Goal: Information Seeking & Learning: Learn about a topic

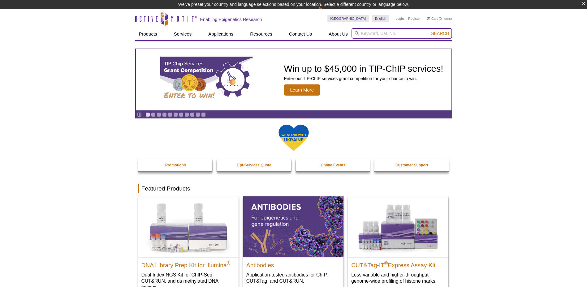
click at [388, 31] on input "search" at bounding box center [401, 33] width 101 height 11
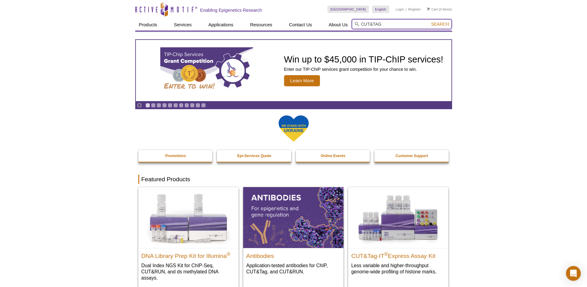
type input "CUT&TAG"
click at [429, 21] on button "Search" at bounding box center [440, 24] width 22 height 6
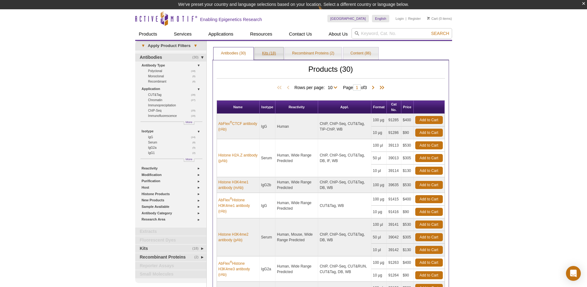
click at [263, 58] on link "Kits (18)" at bounding box center [269, 53] width 29 height 12
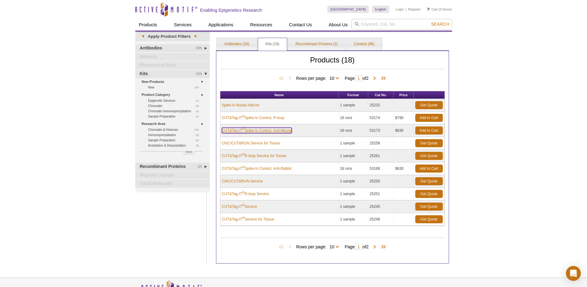
click at [275, 132] on link "CUT&Tag-IT ® Spike-In Control, Anti-Mouse" at bounding box center [257, 131] width 70 height 6
click at [378, 247] on span at bounding box center [375, 247] width 6 height 6
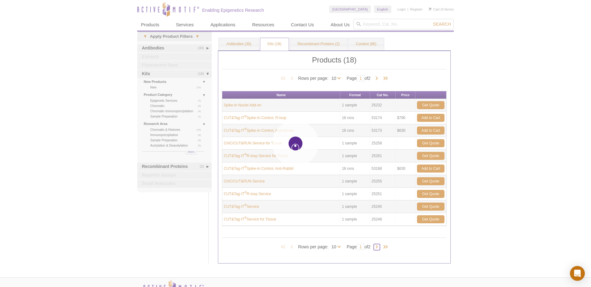
type input "2"
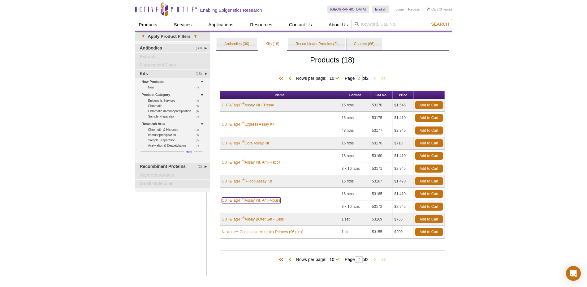
click at [270, 200] on link "CUT&Tag-IT ® Assay Kit, Anti-Mouse" at bounding box center [251, 201] width 59 height 6
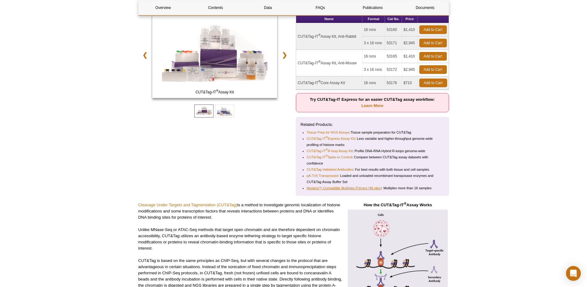
scroll to position [108, 0]
click at [344, 190] on link "Nextera™-Compatible Multiplex Primers (96 plex)" at bounding box center [344, 188] width 75 height 6
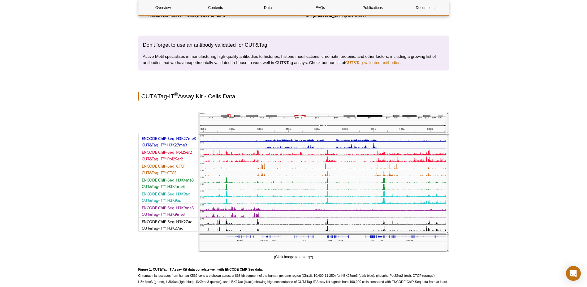
scroll to position [1129, 0]
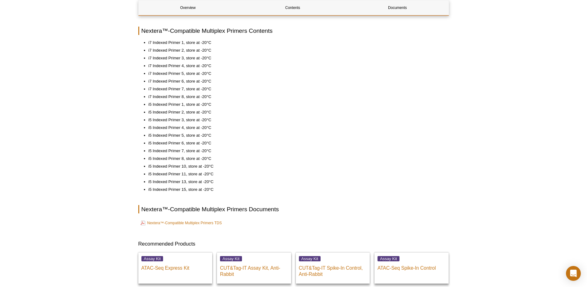
scroll to position [334, 0]
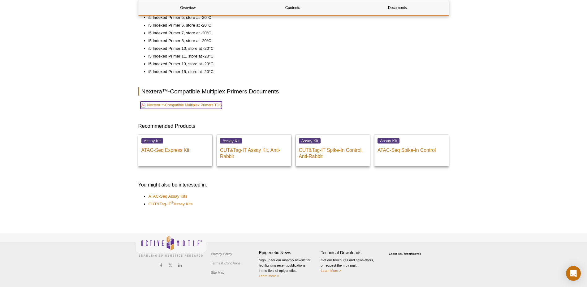
click at [182, 106] on link "Nextera™-Compatible Multiplex Primers TDS" at bounding box center [180, 104] width 81 height 7
